Goal: Transaction & Acquisition: Purchase product/service

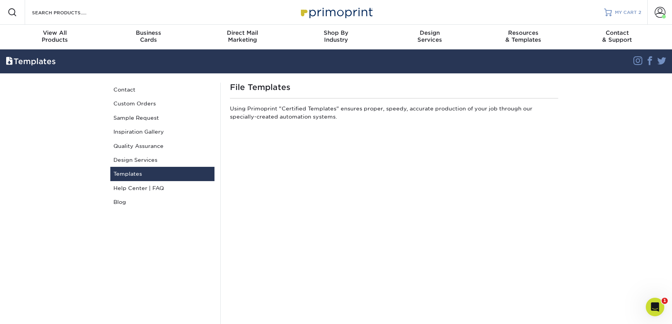
click at [623, 11] on span "MY CART" at bounding box center [626, 12] width 22 height 7
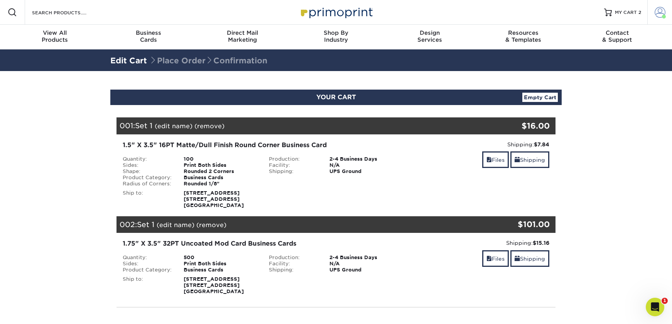
click at [657, 13] on span at bounding box center [660, 12] width 11 height 11
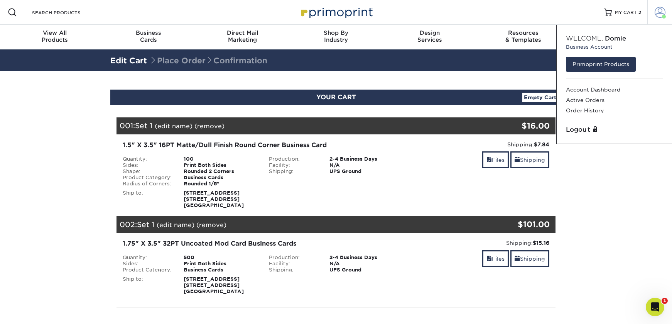
drag, startPoint x: 652, startPoint y: 53, endPoint x: 660, endPoint y: 23, distance: 31.2
click at [654, 49] on div "Welcome, Domie Business Account" at bounding box center [614, 42] width 115 height 23
click at [515, 19] on div "Resources Menu Search Products Account Welcome, Domie Business Account Primopri…" at bounding box center [336, 12] width 672 height 25
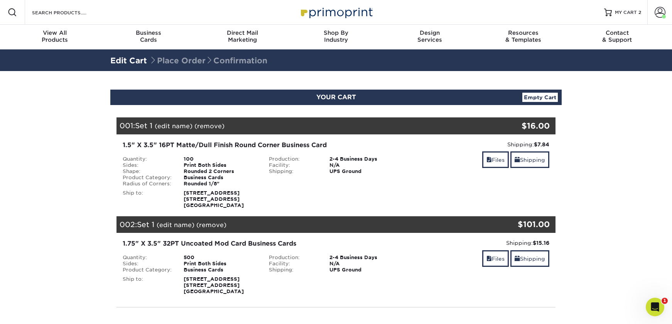
scroll to position [163, 0]
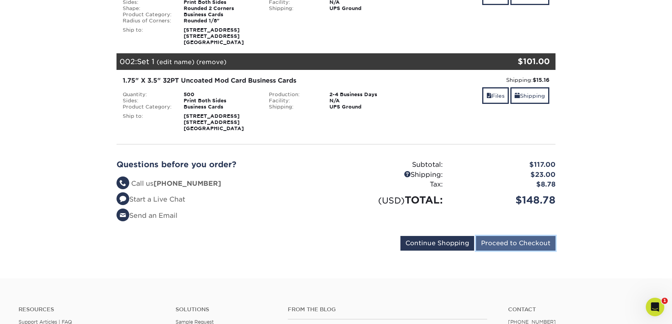
click at [526, 241] on input "Proceed to Checkout" at bounding box center [516, 243] width 80 height 15
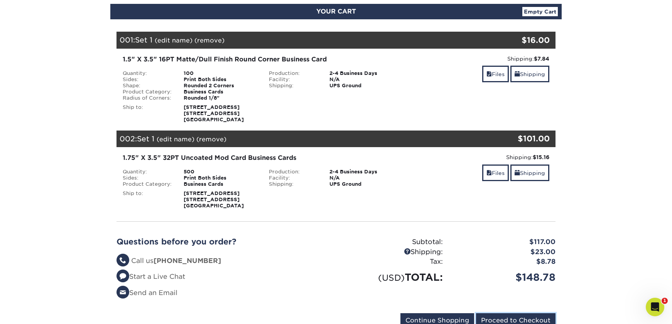
scroll to position [0, 0]
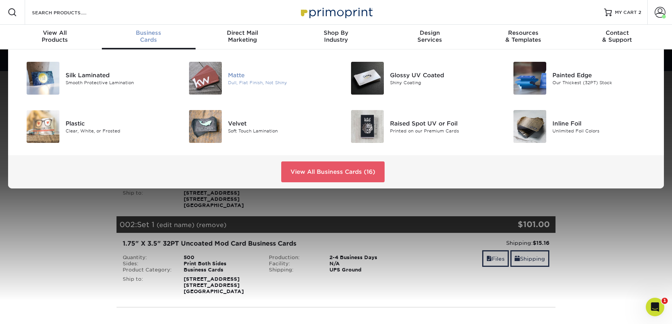
click at [203, 75] on img at bounding box center [205, 78] width 33 height 33
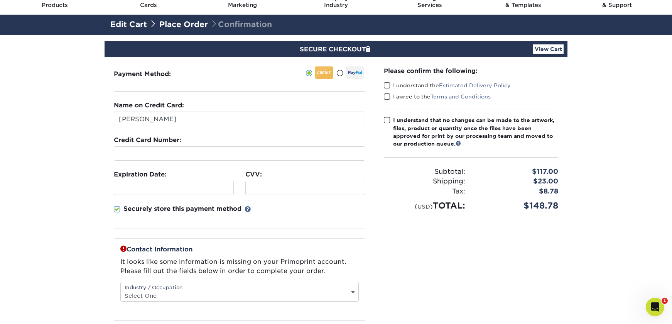
scroll to position [36, 0]
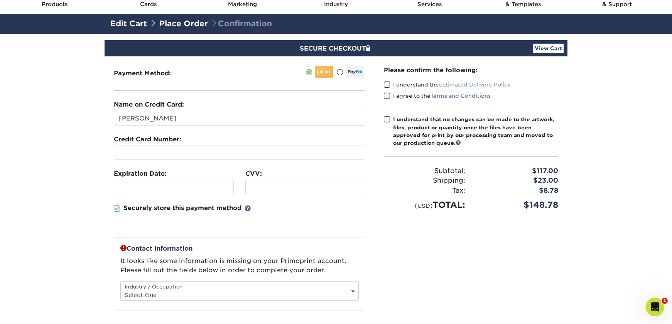
click at [470, 83] on link "Estimated Delivery Policy" at bounding box center [475, 84] width 72 height 6
click at [476, 97] on link "Terms and Conditions" at bounding box center [461, 96] width 60 height 6
click at [461, 142] on link at bounding box center [458, 142] width 5 height 5
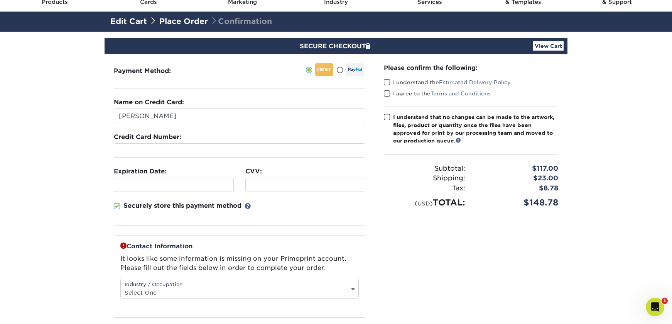
scroll to position [38, 0]
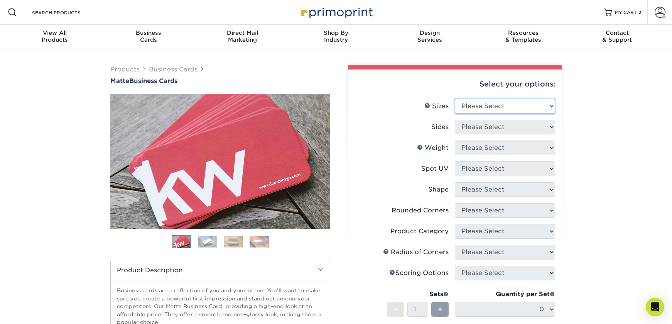
click at [491, 105] on select "Please Select 1.5" x 3.5" - Mini 1.75" x 3.5" - Mini 2" x 2" - Square 2" x 3" -…" at bounding box center [505, 106] width 100 height 15
select select "1.50x3.50"
click at [455, 99] on select "Please Select 1.5" x 3.5" - Mini 1.75" x 3.5" - Mini 2" x 2" - Square 2" x 3" -…" at bounding box center [505, 106] width 100 height 15
click at [496, 134] on select "Please Select" at bounding box center [505, 127] width 100 height 15
select select "32d3c223-f82c-492b-b915-ba065a00862f"
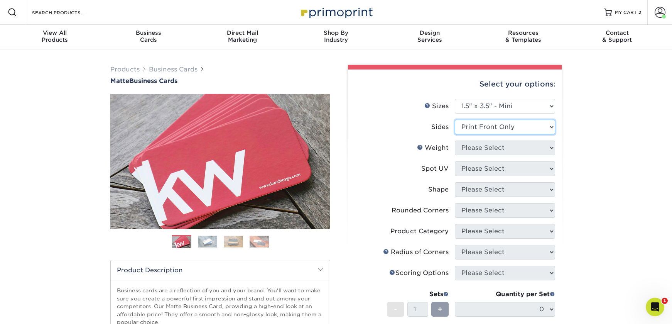
click at [455, 120] on select "Please Select Print Both Sides Print Front Only" at bounding box center [505, 127] width 100 height 15
click at [497, 149] on select "Please Select 16PT 14PT" at bounding box center [505, 148] width 100 height 15
select select "16PT"
click at [455, 141] on select "Please Select 16PT 14PT" at bounding box center [505, 148] width 100 height 15
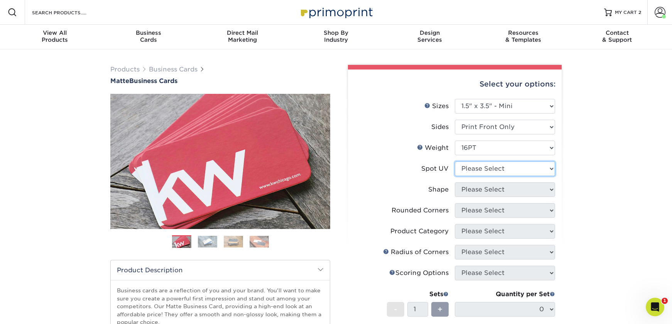
click at [501, 167] on select "Please Select No Spot UV Front Only" at bounding box center [505, 168] width 100 height 15
select select "3"
click at [455, 161] on select "Please Select No Spot UV Front Only" at bounding box center [505, 168] width 100 height 15
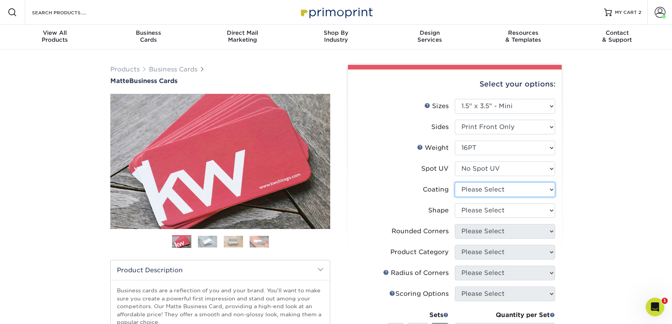
click at [511, 190] on select at bounding box center [505, 189] width 100 height 15
select select "121bb7b5-3b4d-429f-bd8d-bbf80e953313"
click at [455, 182] on select at bounding box center [505, 189] width 100 height 15
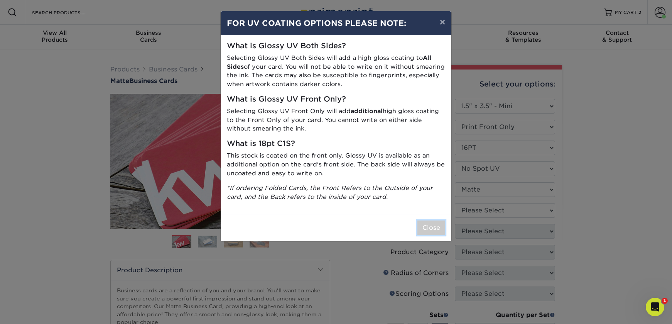
drag, startPoint x: 434, startPoint y: 228, endPoint x: 489, endPoint y: 218, distance: 56.2
click at [435, 228] on button "Close" at bounding box center [432, 227] width 28 height 15
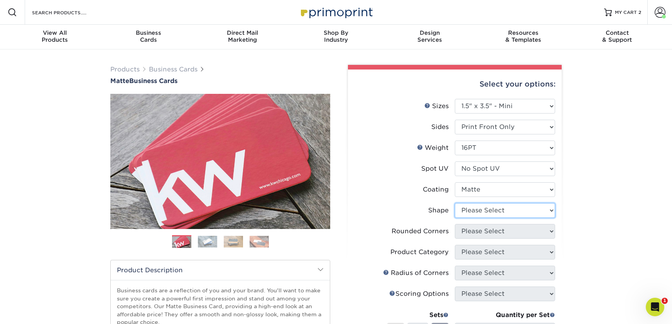
click at [497, 214] on select "Please Select Standard" at bounding box center [505, 210] width 100 height 15
select select "standard"
click at [455, 203] on select "Please Select Standard" at bounding box center [505, 210] width 100 height 15
click at [499, 230] on select "Please Select Yes - Round 2 Corners Yes - Round 4 Corners No" at bounding box center [505, 231] width 100 height 15
select select "0"
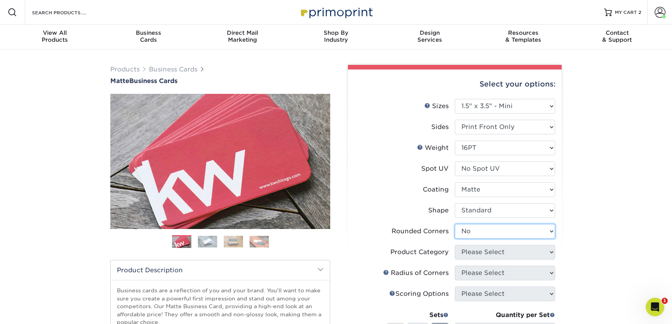
click at [455, 224] on select "Please Select Yes - Round 2 Corners Yes - Round 4 Corners No" at bounding box center [505, 231] width 100 height 15
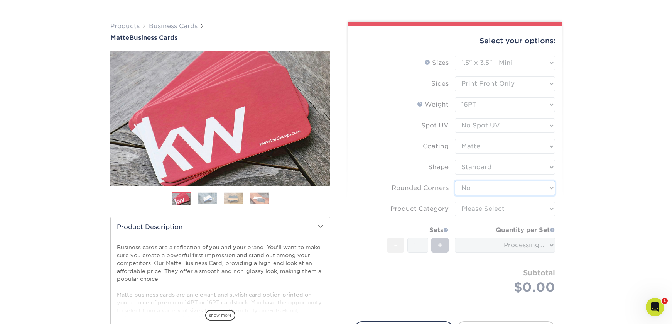
scroll to position [49, 0]
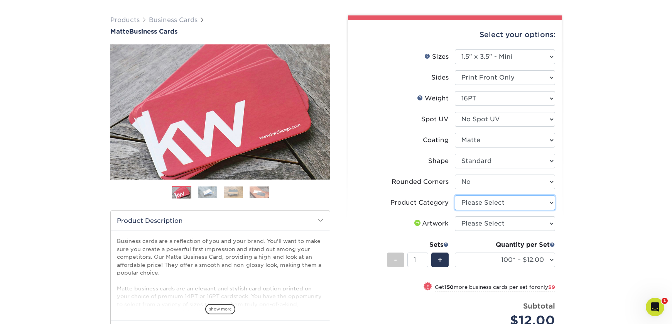
click at [501, 203] on select "Please Select Business Cards" at bounding box center [505, 202] width 100 height 15
select select "3b5148f1-0588-4f88-a218-97bcfdce65c1"
click at [455, 195] on select "Please Select Business Cards" at bounding box center [505, 202] width 100 height 15
click at [502, 223] on select "Please Select I will upload files I need a design - $100" at bounding box center [505, 223] width 100 height 15
select select "upload"
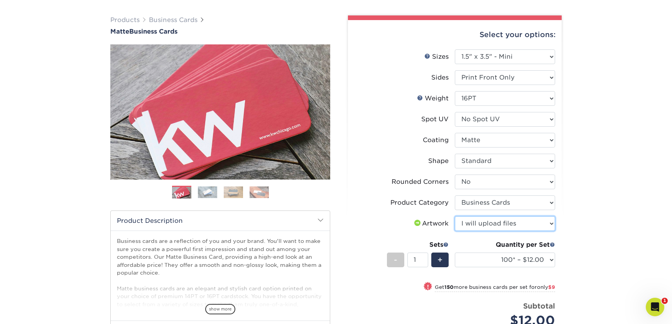
click at [455, 216] on select "Please Select I will upload files I need a design - $100" at bounding box center [505, 223] width 100 height 15
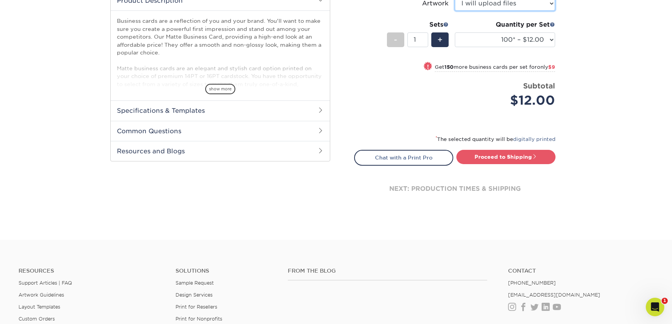
scroll to position [298, 0]
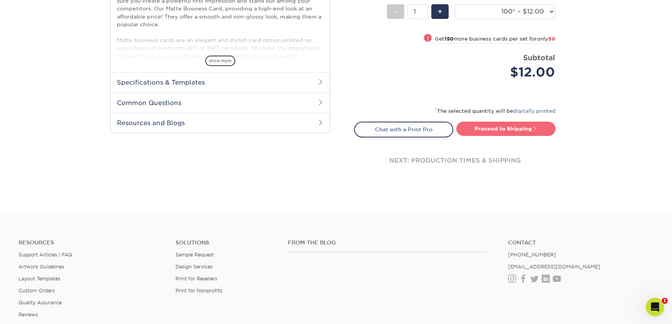
click at [502, 127] on link "Proceed to Shipping" at bounding box center [506, 129] width 99 height 14
type input "Set 1"
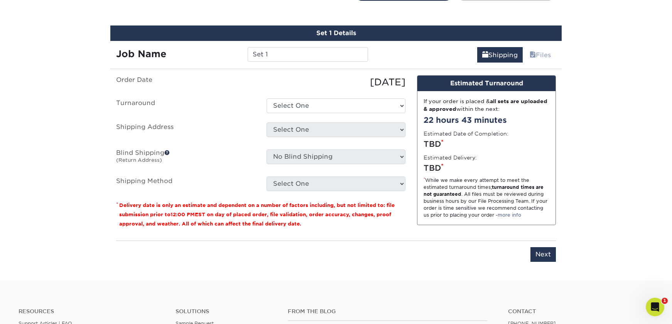
scroll to position [440, 0]
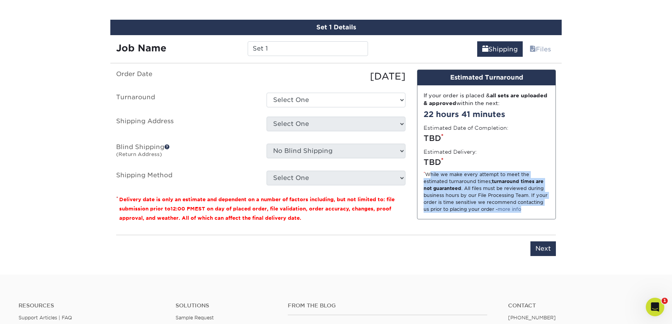
drag, startPoint x: 428, startPoint y: 172, endPoint x: 535, endPoint y: 212, distance: 114.3
click at [535, 212] on div "* While we make every attempt to meet the estimated turnaround times; turnaroun…" at bounding box center [487, 192] width 126 height 42
click at [476, 226] on div "Design Estimated Turnaround If your order is placed & all sets are uploaded & a…" at bounding box center [487, 148] width 151 height 159
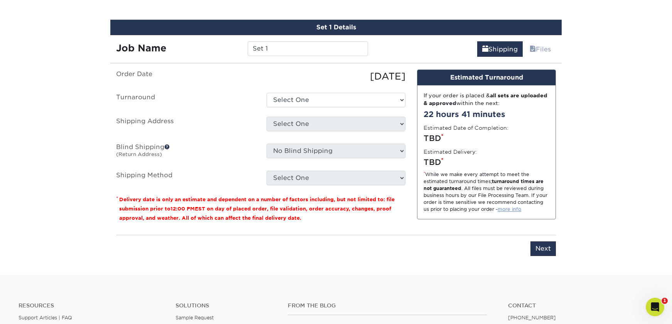
click at [513, 210] on link "more info" at bounding box center [510, 209] width 24 height 6
click at [179, 210] on span "12:00 PM" at bounding box center [183, 209] width 24 height 6
drag, startPoint x: 176, startPoint y: 204, endPoint x: 246, endPoint y: 212, distance: 69.9
click at [246, 212] on p "* Delivery date is only an estimate and dependent on a number of factors includ…" at bounding box center [261, 209] width 290 height 28
drag, startPoint x: 186, startPoint y: 205, endPoint x: 303, endPoint y: 219, distance: 118.3
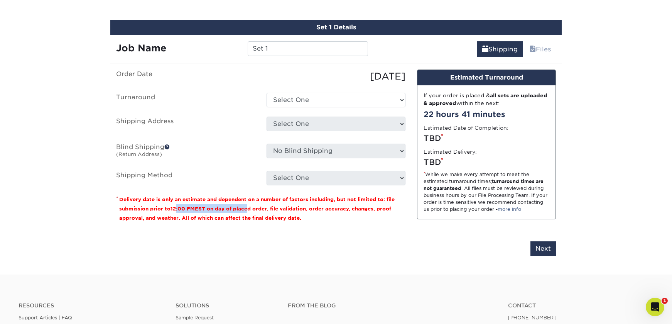
click at [304, 219] on p "* Delivery date is only an estimate and dependent on a number of factors includ…" at bounding box center [261, 209] width 290 height 28
drag, startPoint x: 641, startPoint y: 91, endPoint x: 560, endPoint y: 94, distance: 81.1
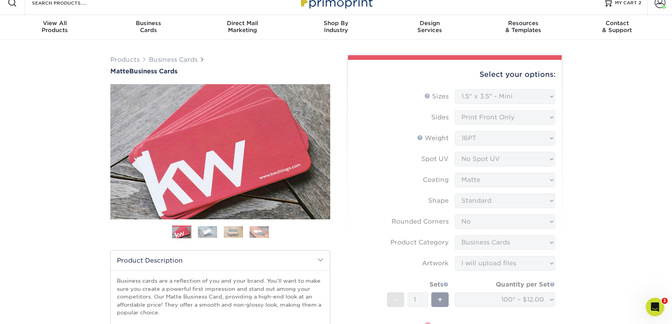
scroll to position [0, 0]
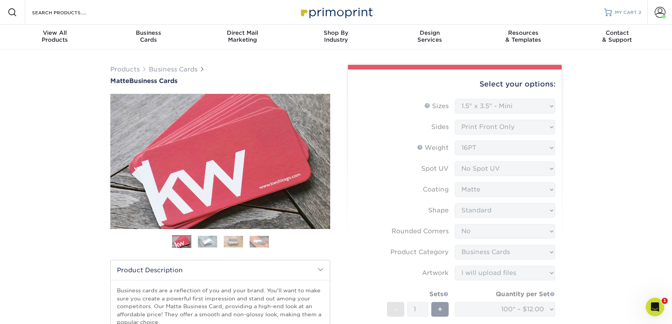
click at [628, 12] on span "MY CART" at bounding box center [626, 12] width 22 height 7
